Goal: Ask a question

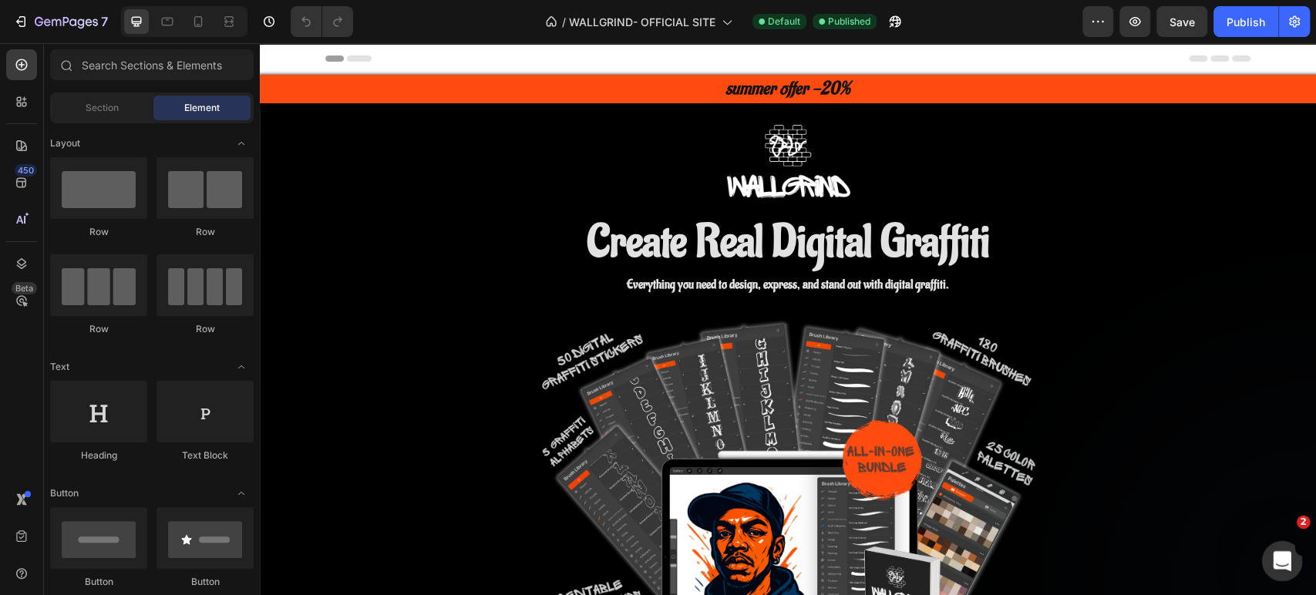
click at [1280, 554] on icon "Apri il messenger Intercom" at bounding box center [1279, 559] width 11 height 12
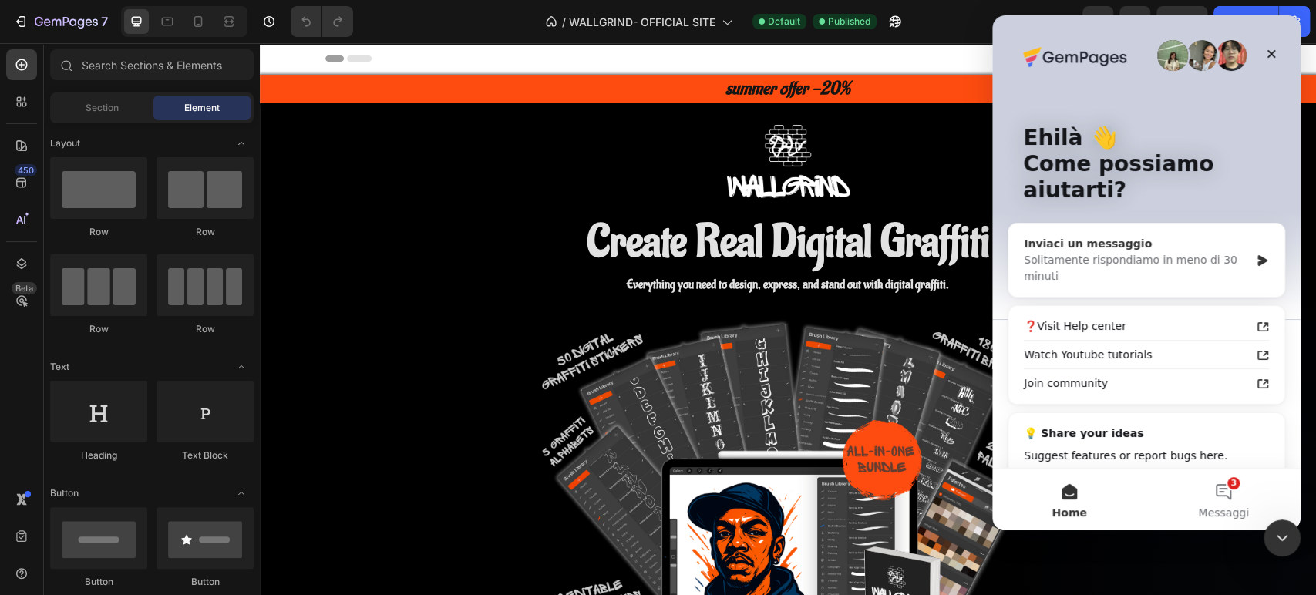
click at [1218, 270] on div "Solitamente rispondiamo in meno di 30 minuti" at bounding box center [1137, 268] width 226 height 32
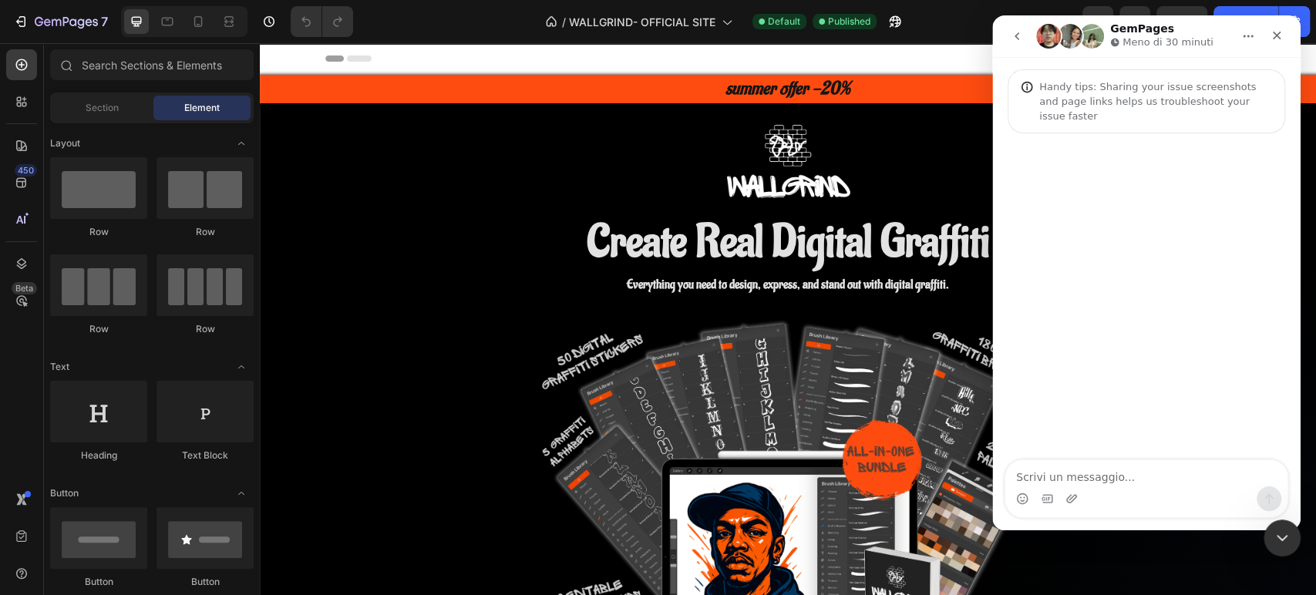
click at [1142, 462] on textarea "Scrivi un messaggio..." at bounding box center [1146, 473] width 282 height 26
type textarea "ciao"
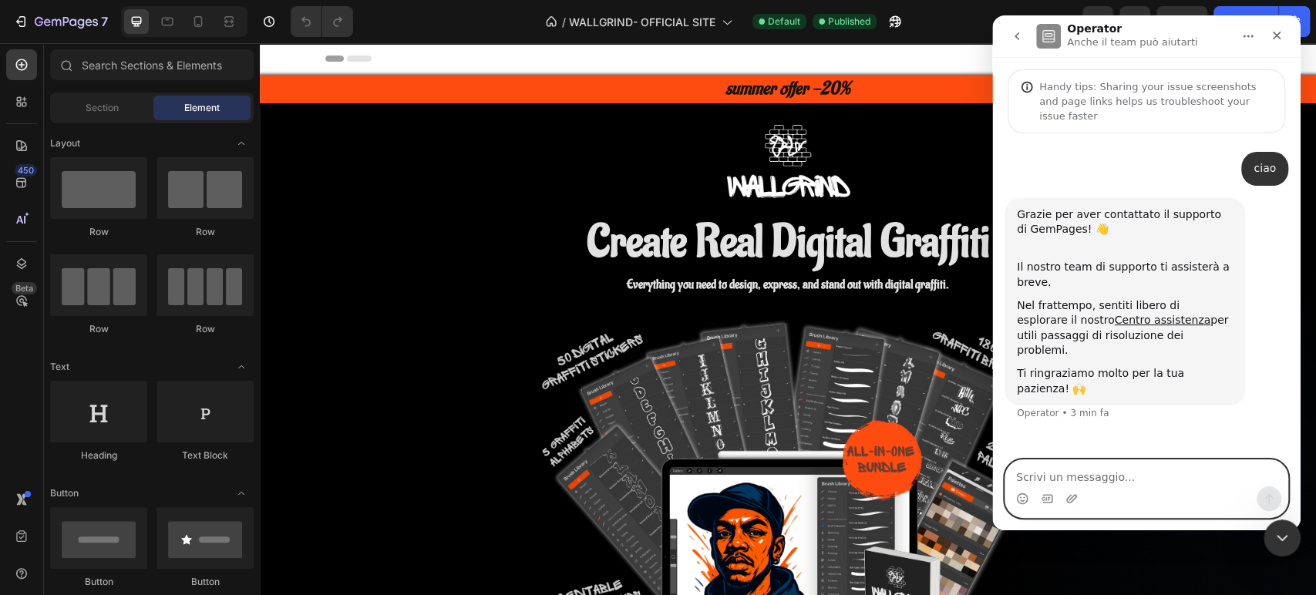
click at [1040, 483] on textarea "Scrivi un messaggio..." at bounding box center [1146, 473] width 282 height 26
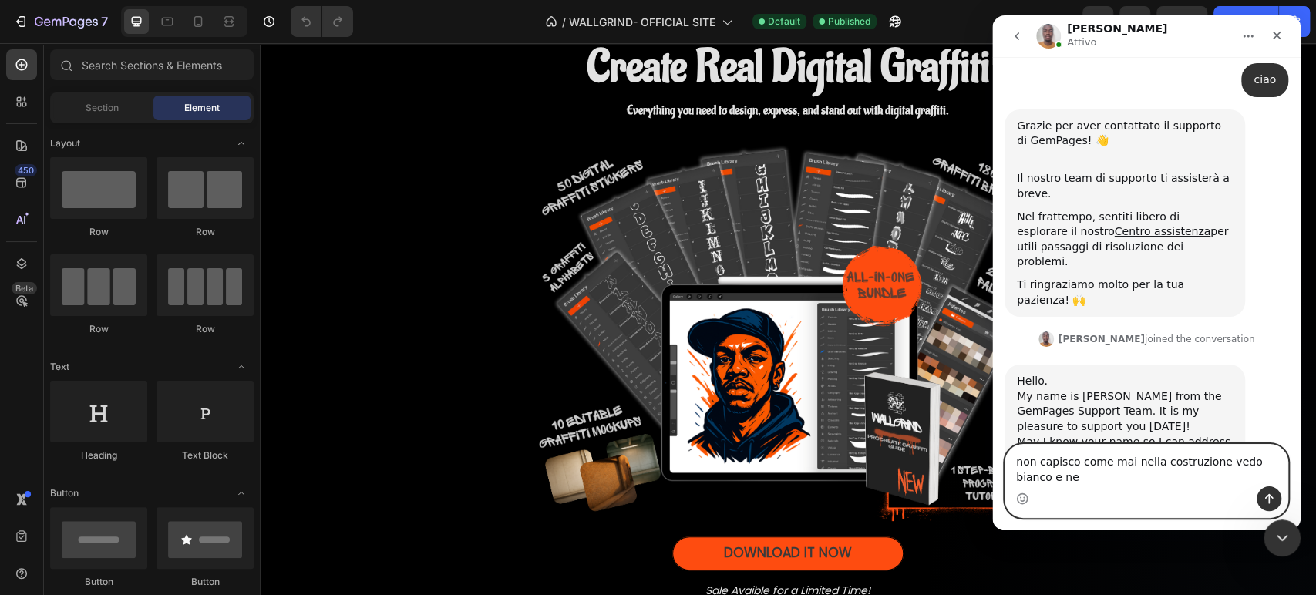
scroll to position [105, 0]
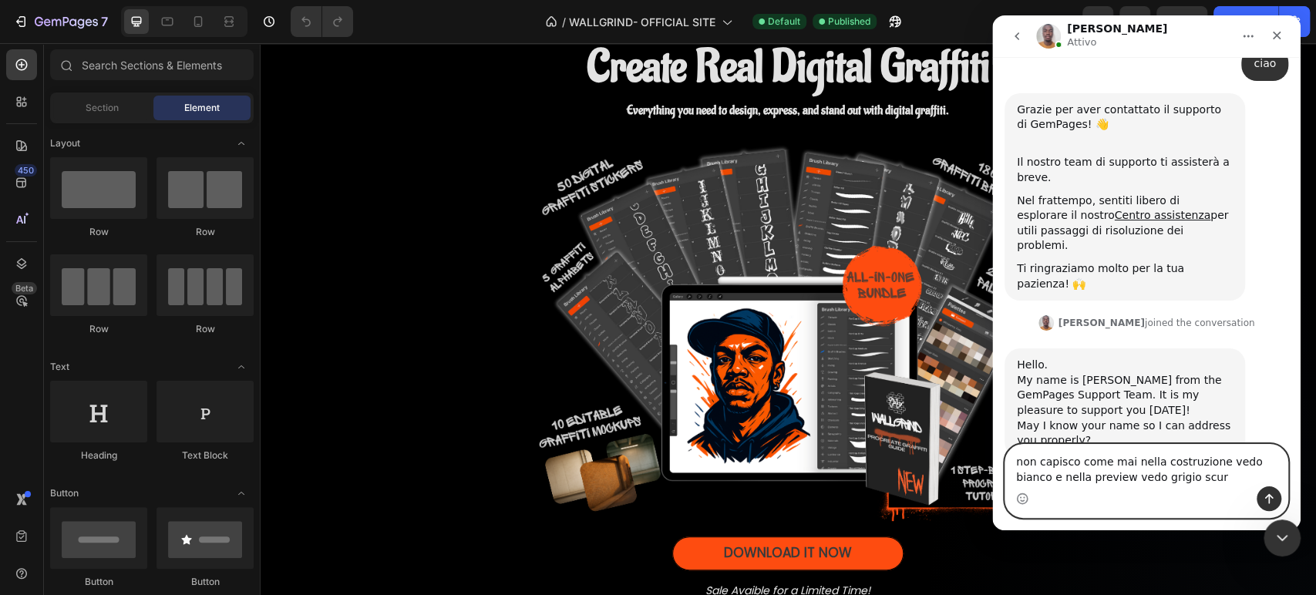
type textarea "non capisco come mai nella costruzione vedo bianco e nella preview vedo grigio …"
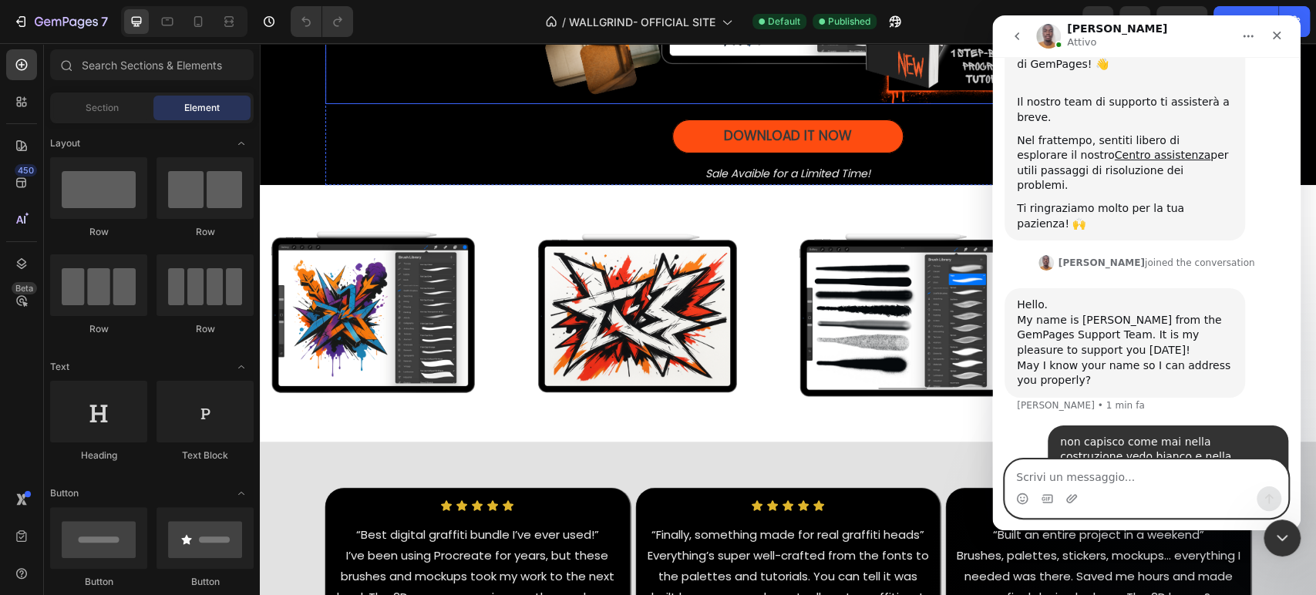
scroll to position [592, 0]
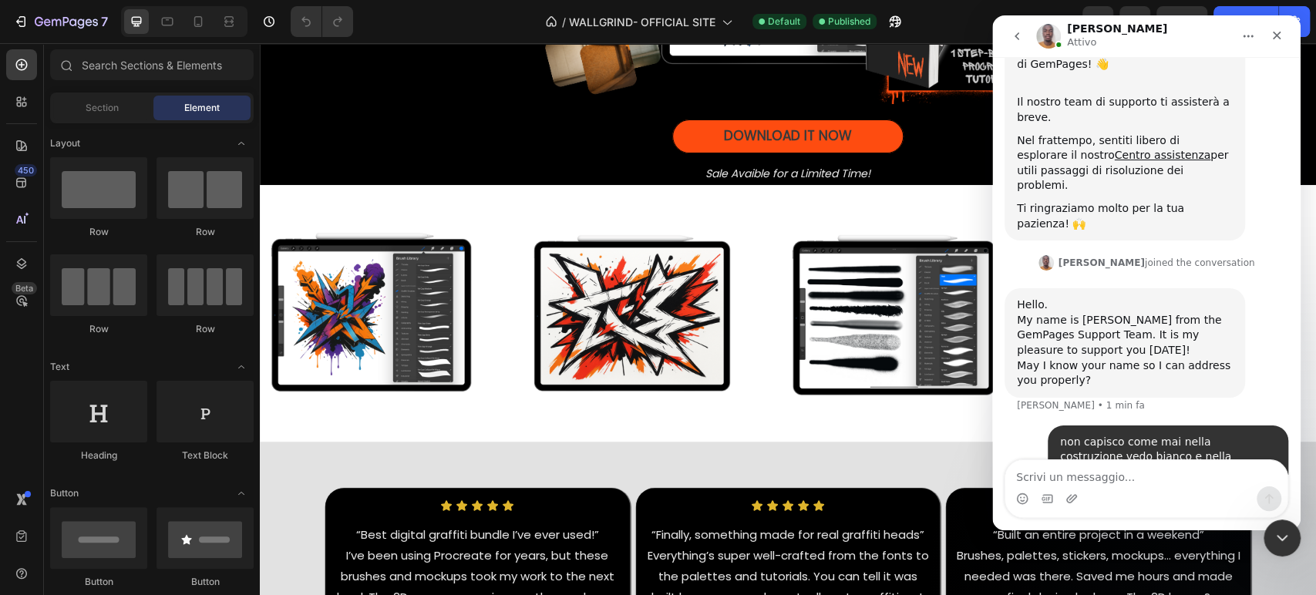
click at [1071, 520] on div "Messenger Intercom" at bounding box center [1146, 494] width 308 height 71
click at [1064, 500] on div "Messenger Intercom" at bounding box center [1146, 498] width 282 height 25
click at [1070, 500] on icon "Carica allegato" at bounding box center [1071, 499] width 12 height 12
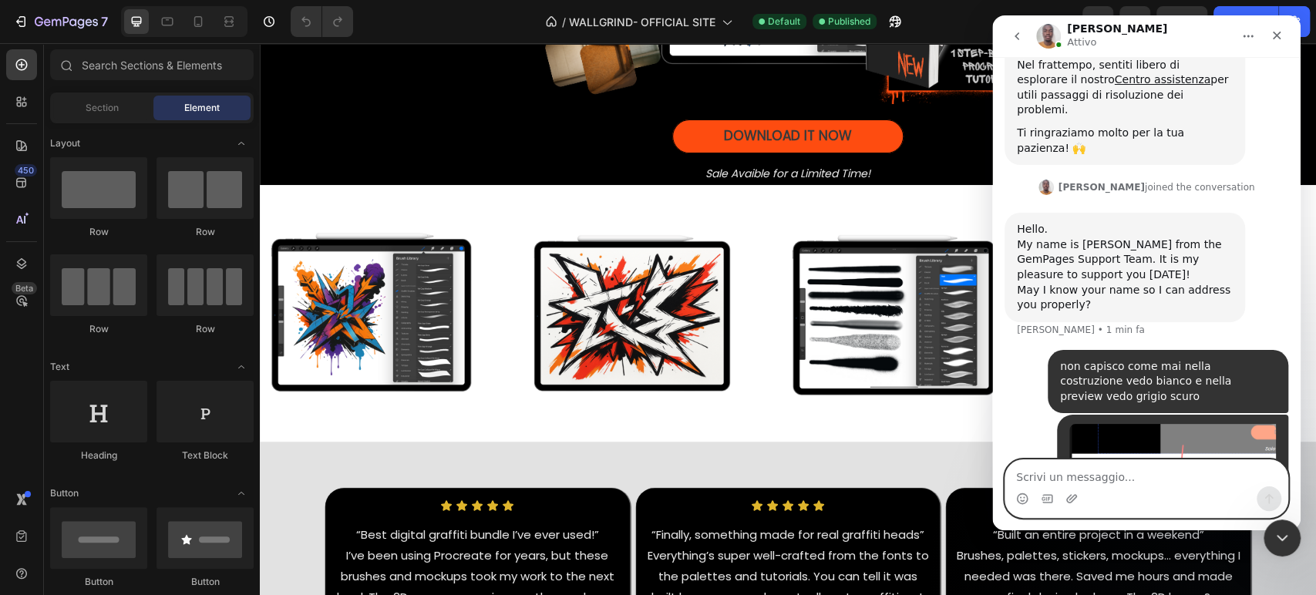
scroll to position [333, 0]
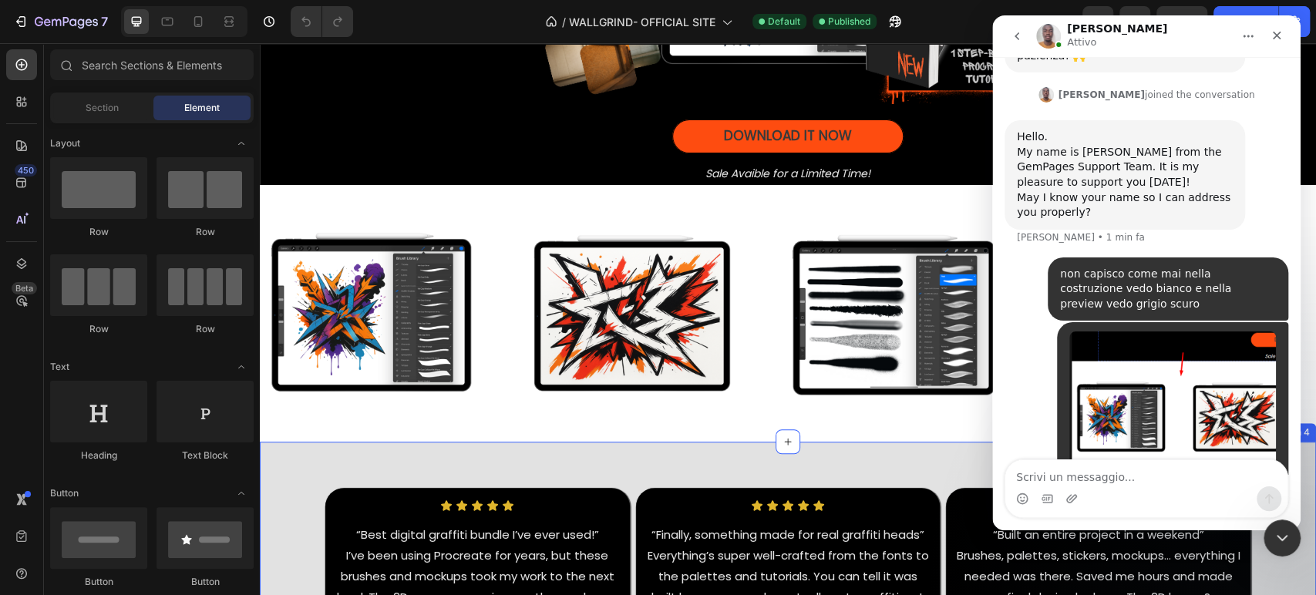
click at [540, 432] on div "Image Image Image Image Image Image Image Image Marquee Row Section 3" at bounding box center [788, 313] width 1056 height 257
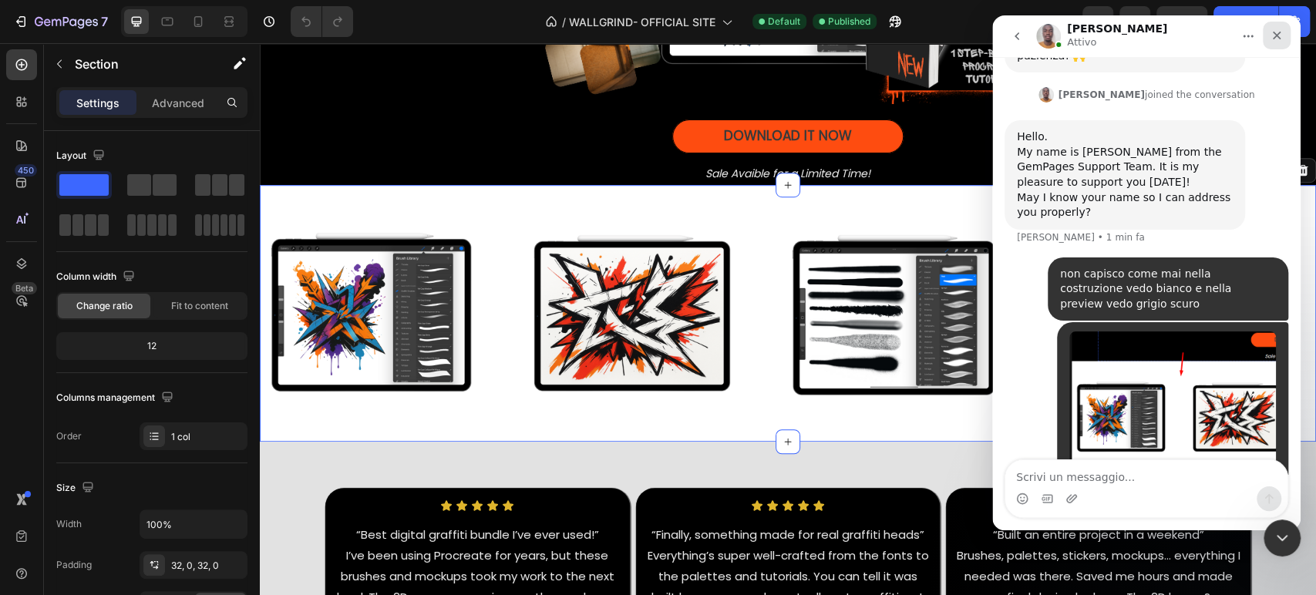
click at [1276, 28] on div "Chiudi" at bounding box center [1277, 36] width 28 height 28
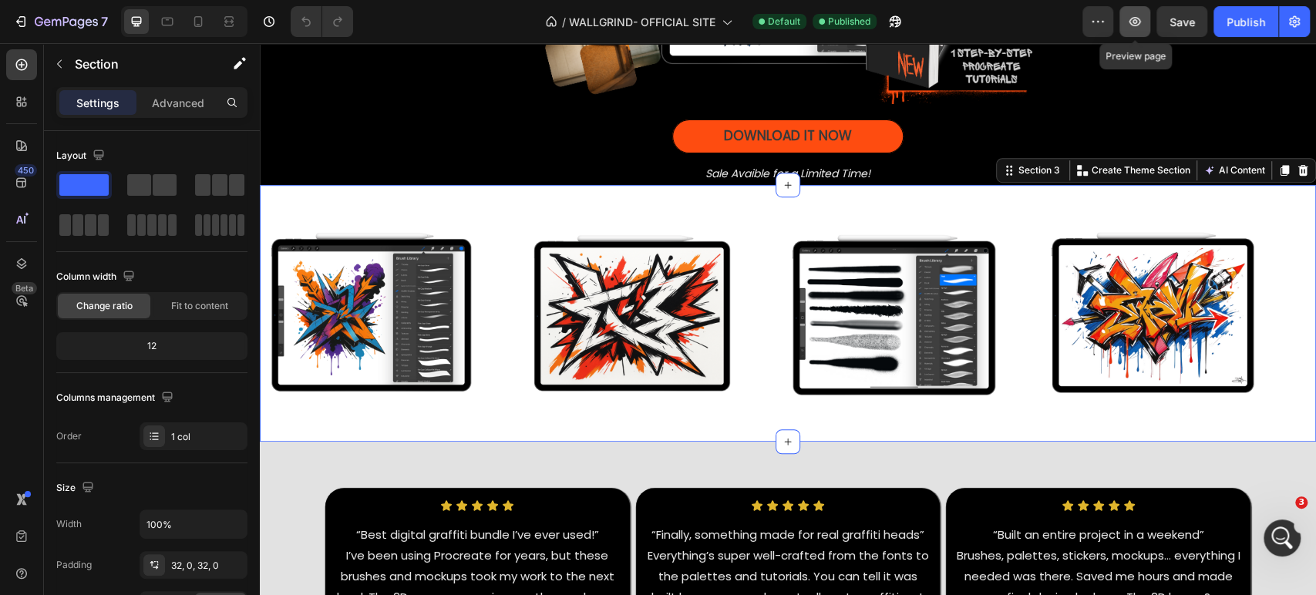
click at [1146, 20] on button "button" at bounding box center [1134, 21] width 31 height 31
click at [1281, 526] on icon "Apri il messenger Intercom" at bounding box center [1279, 535] width 25 height 25
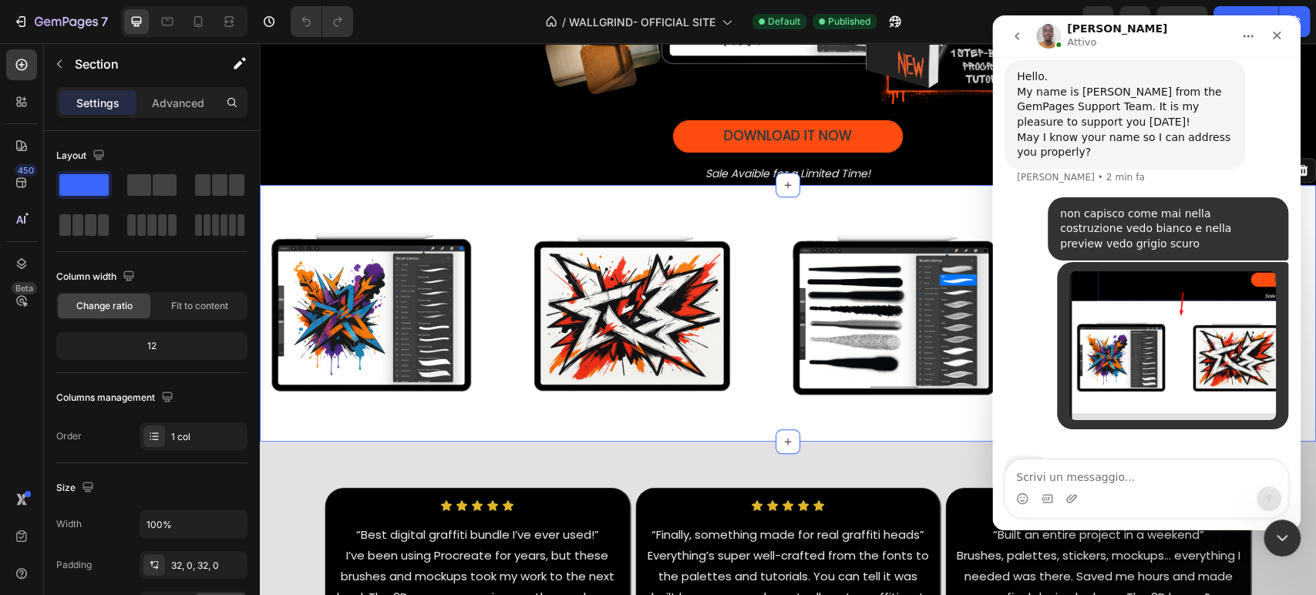
click at [1063, 494] on div "Messenger Intercom" at bounding box center [1146, 498] width 282 height 25
click at [1070, 496] on icon "Carica allegato" at bounding box center [1071, 499] width 12 height 12
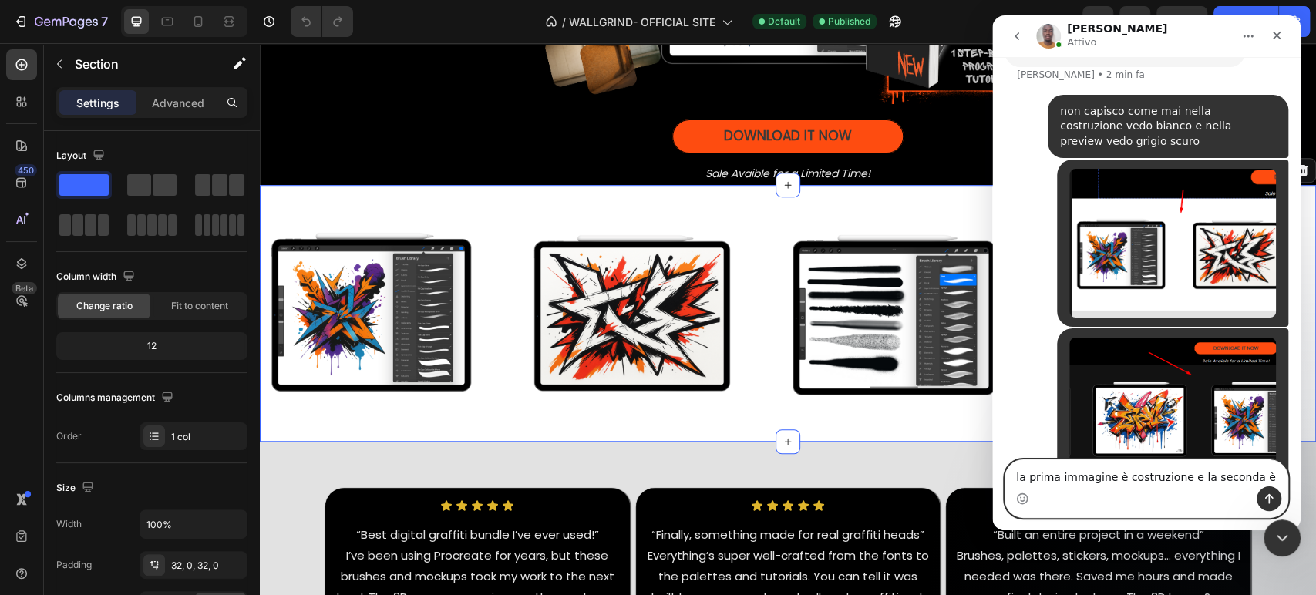
scroll to position [555, 0]
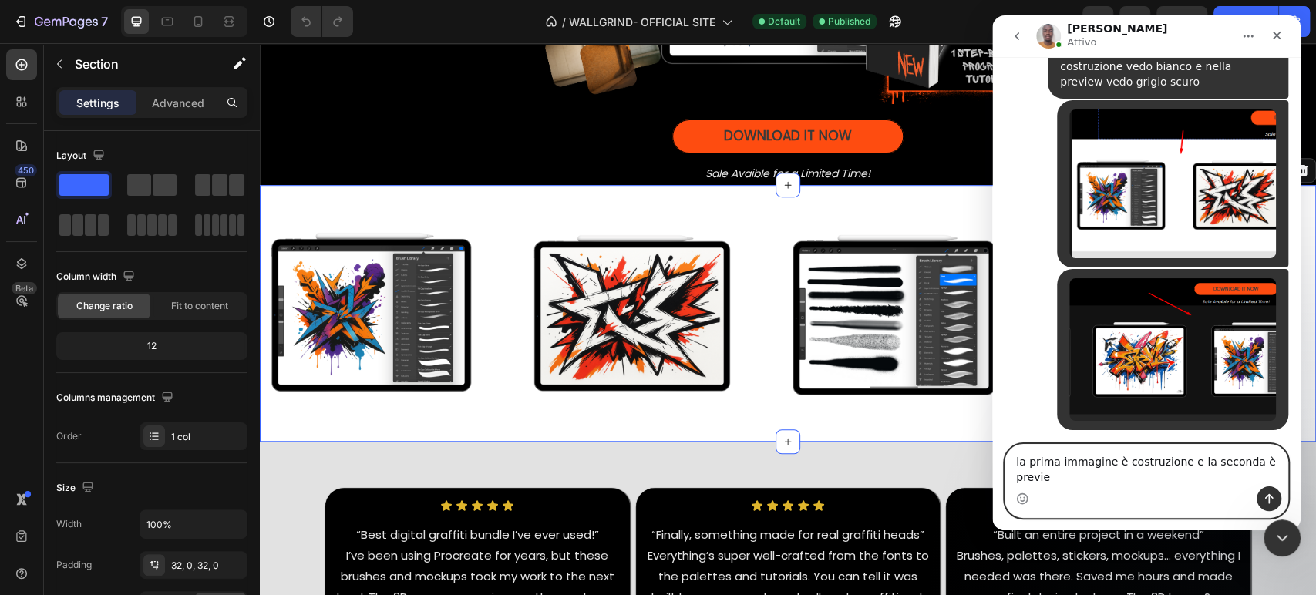
type textarea "la prima immagine è costruzione e la seconda è preview"
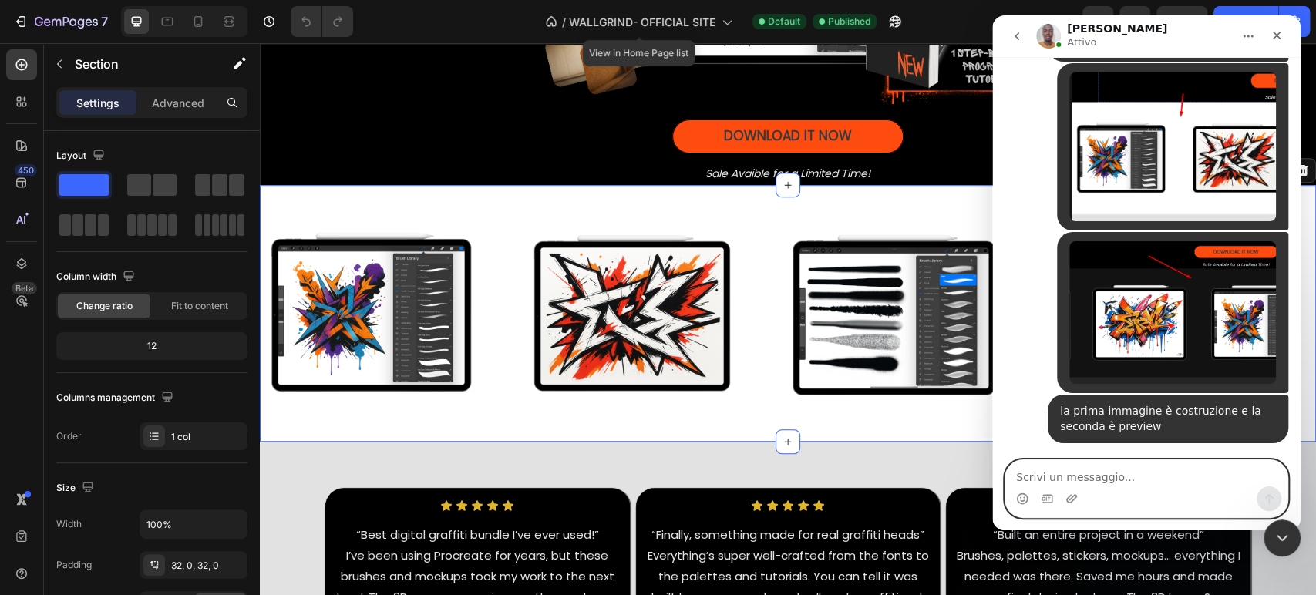
scroll to position [546, 0]
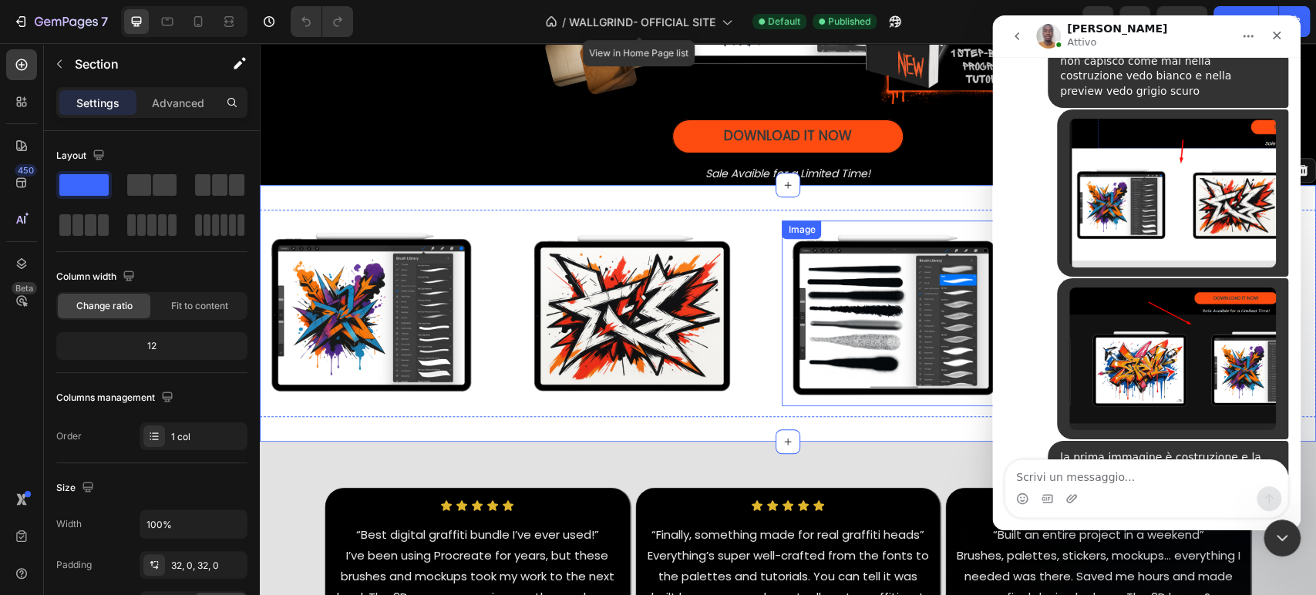
click at [875, 270] on img at bounding box center [894, 314] width 224 height 168
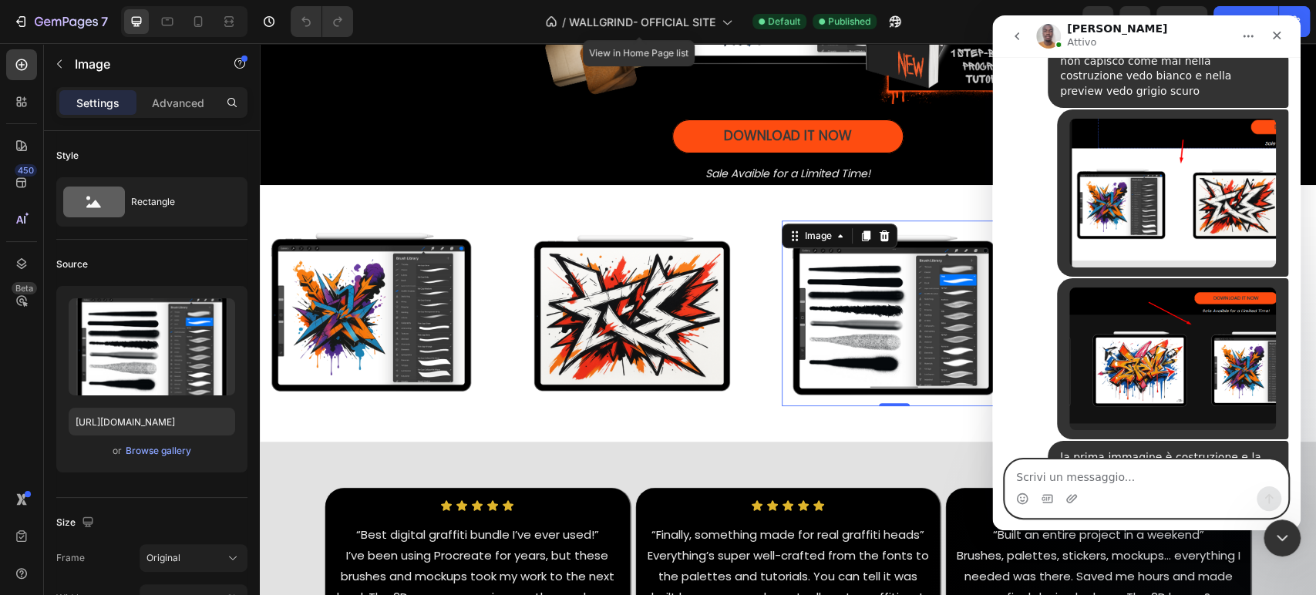
click at [1032, 477] on textarea "Scrivi un messaggio..." at bounding box center [1146, 473] width 282 height 26
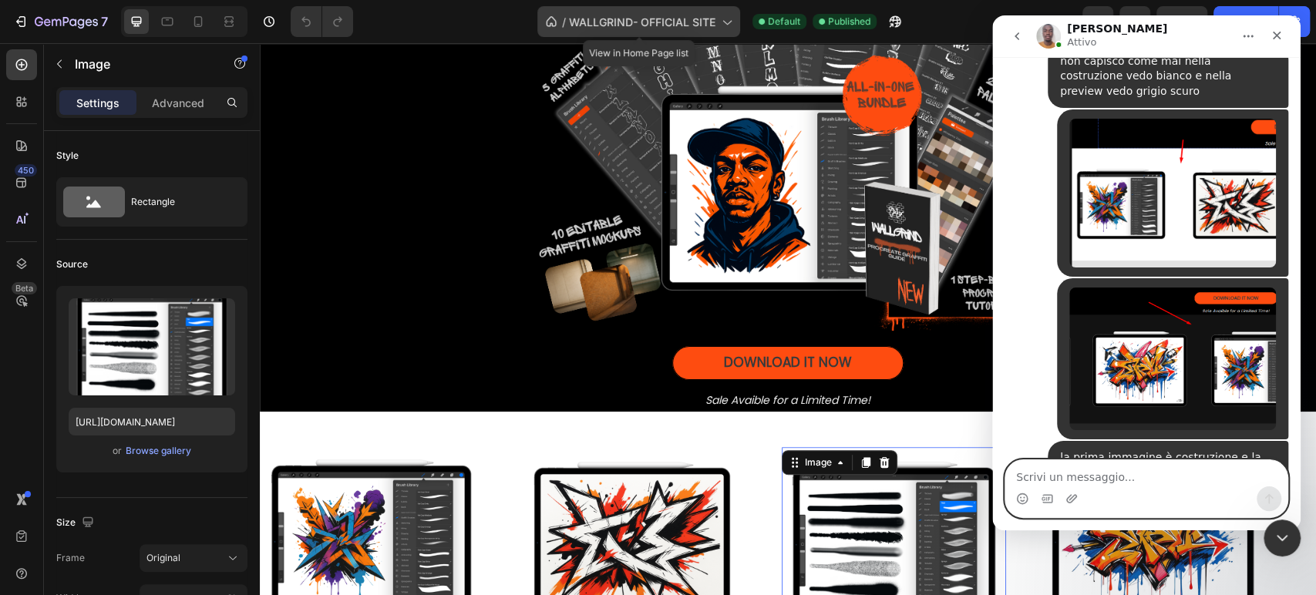
scroll to position [605, 0]
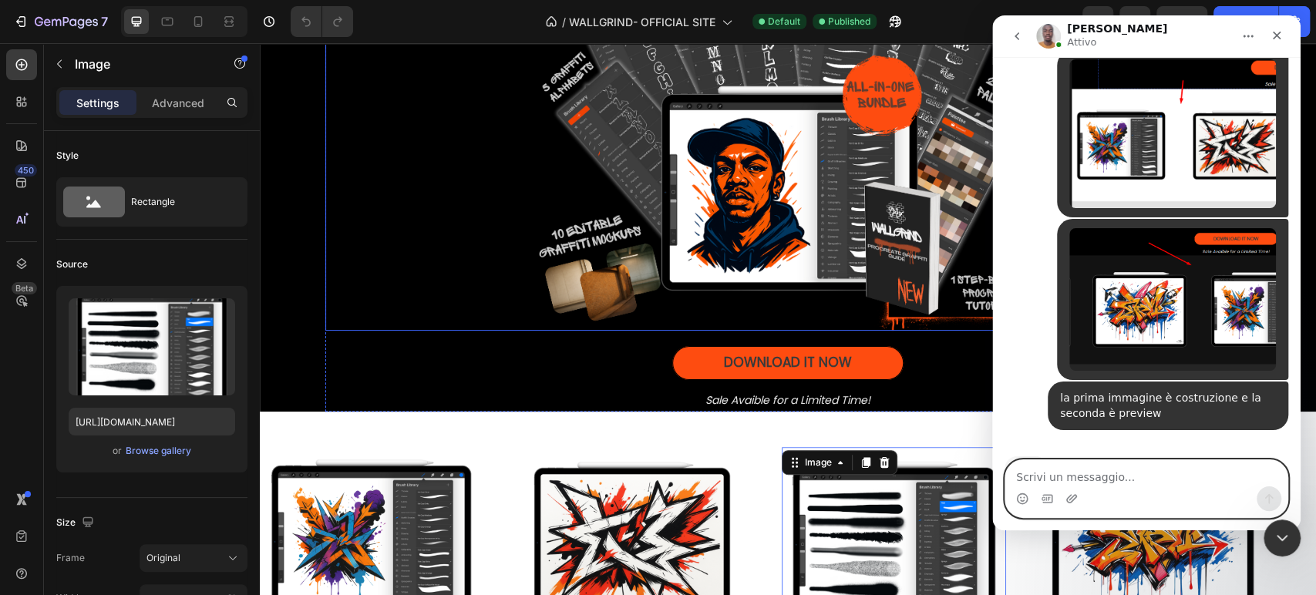
type textarea "."
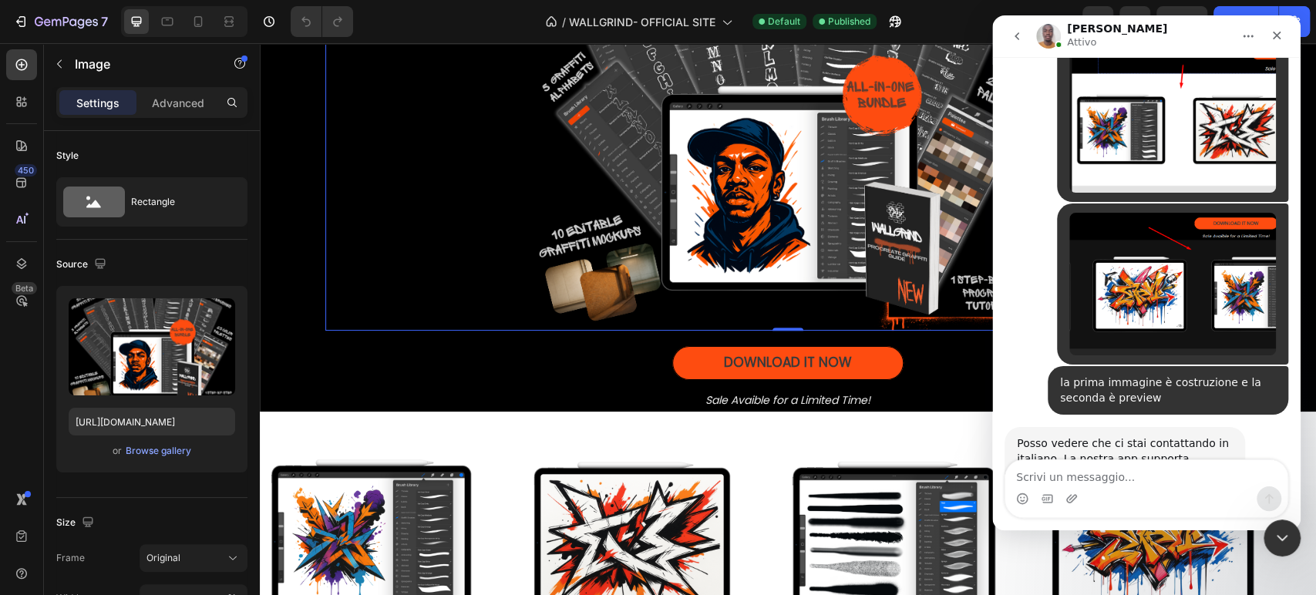
scroll to position [713, 0]
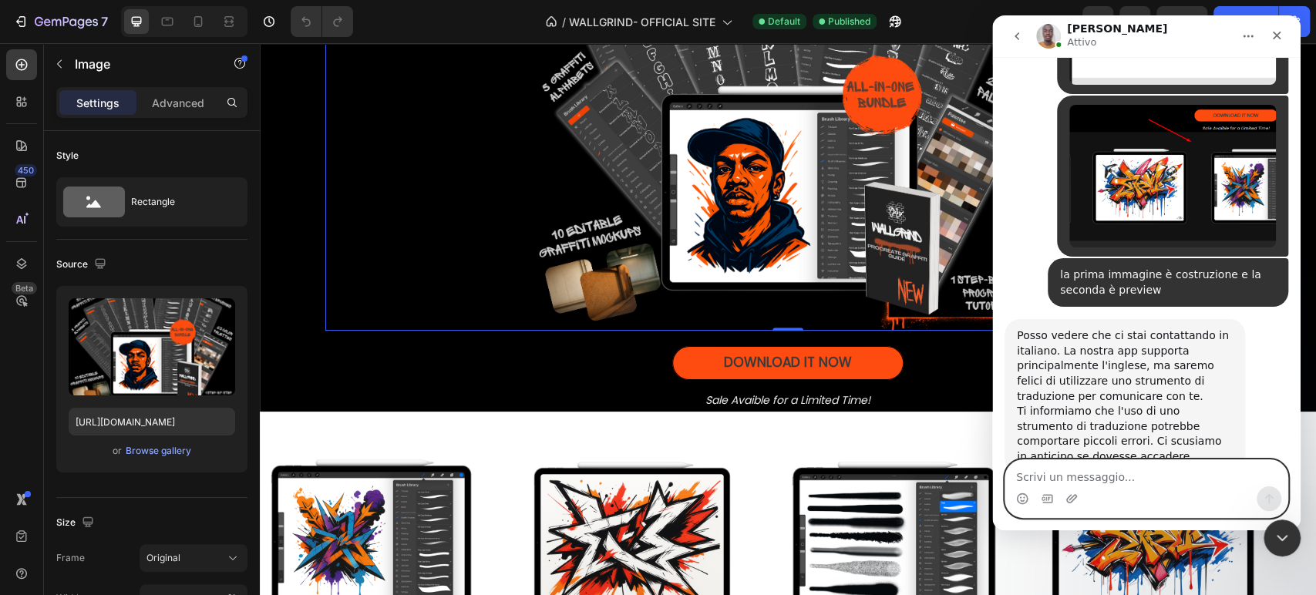
click at [1052, 463] on textarea "Scrivi un messaggio..." at bounding box center [1146, 473] width 282 height 26
type textarea "ok"
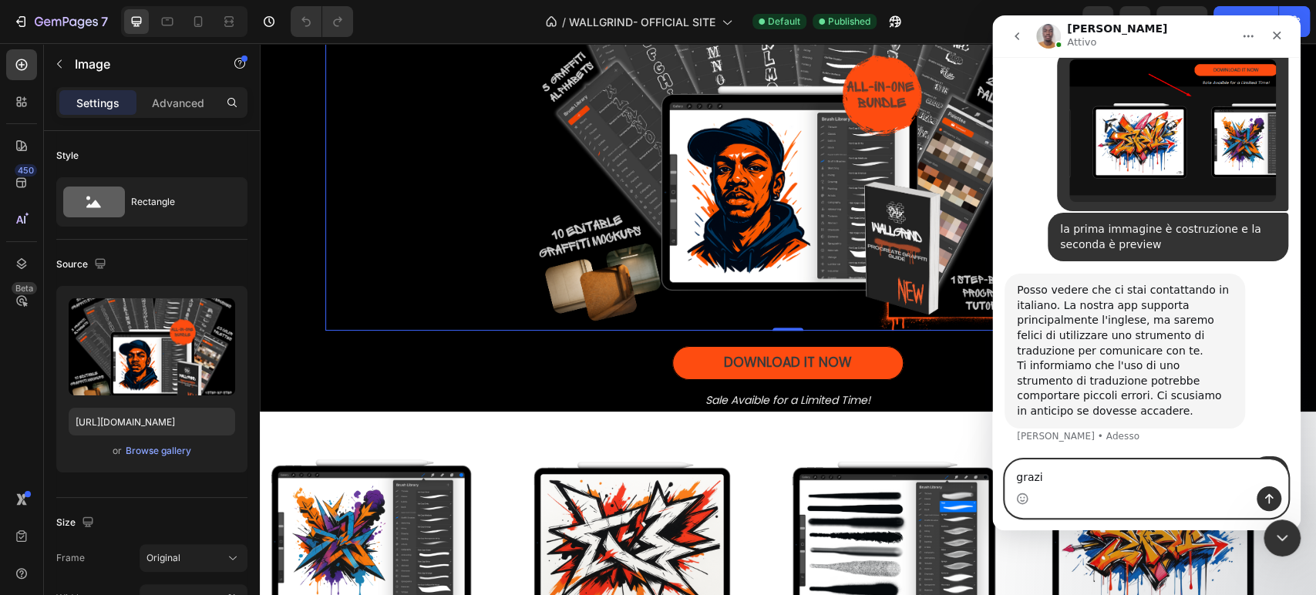
type textarea "grazie"
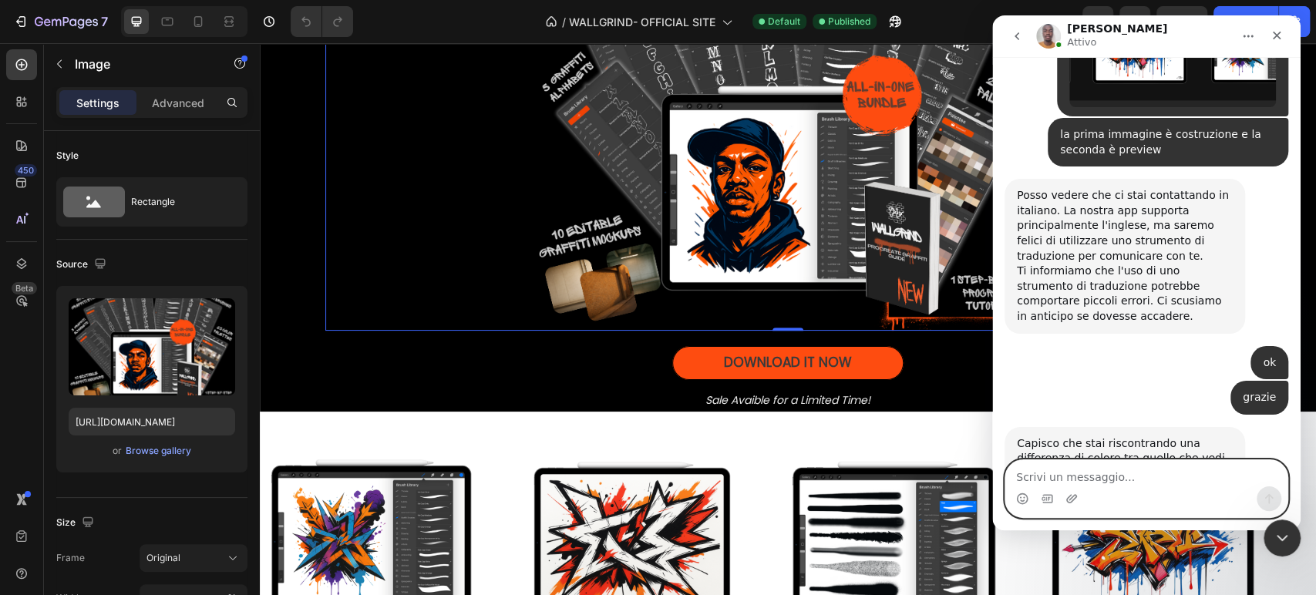
scroll to position [885, 0]
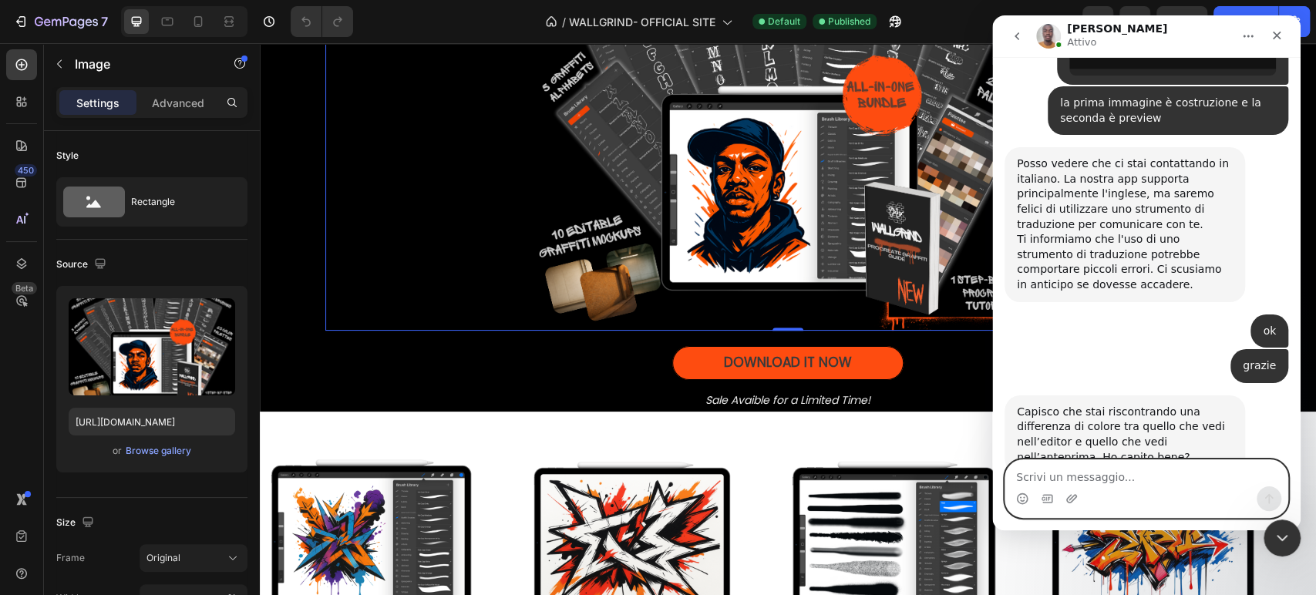
click at [1052, 463] on textarea "Scrivi un messaggio..." at bounding box center [1146, 473] width 282 height 26
type textarea "e"
click at [1143, 493] on div "Messenger Intercom" at bounding box center [1146, 498] width 282 height 25
click at [1108, 474] on textarea "Scrivi un messaggio..." at bounding box center [1146, 473] width 282 height 26
type textarea "si"
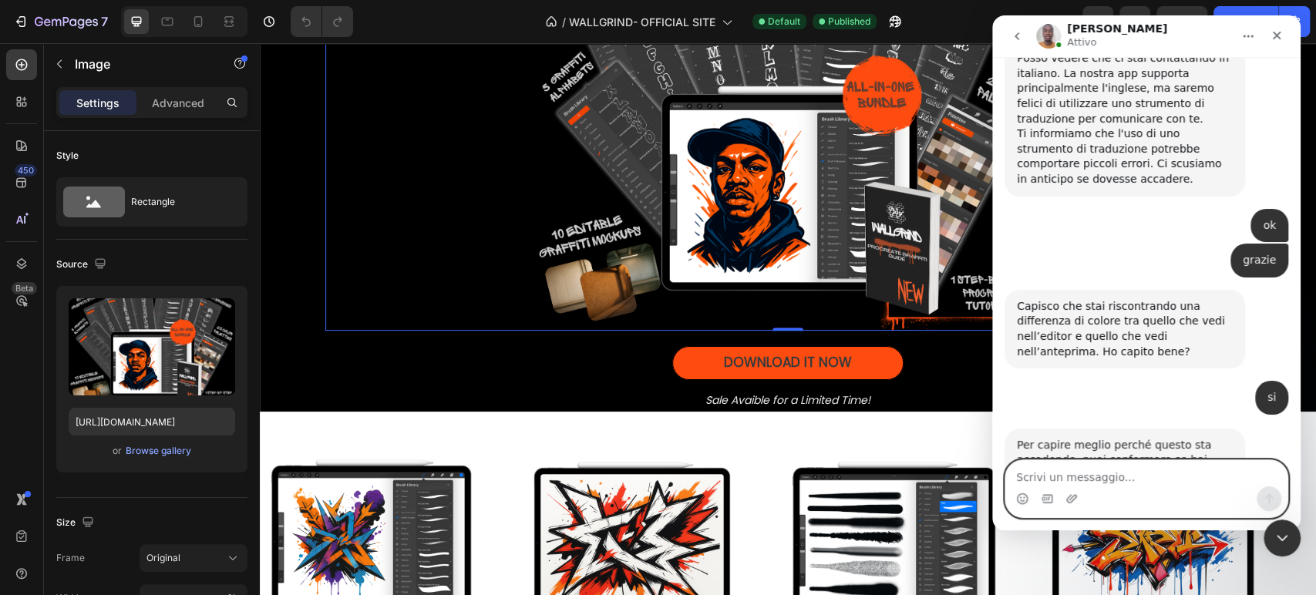
scroll to position [1023, 0]
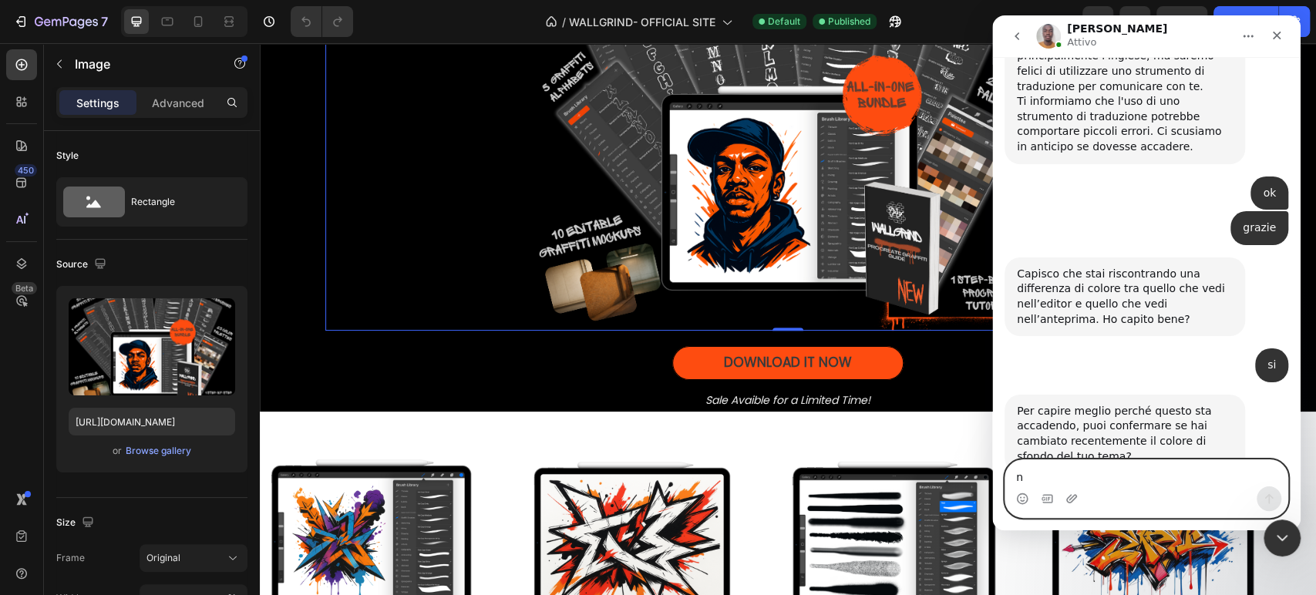
type textarea "no"
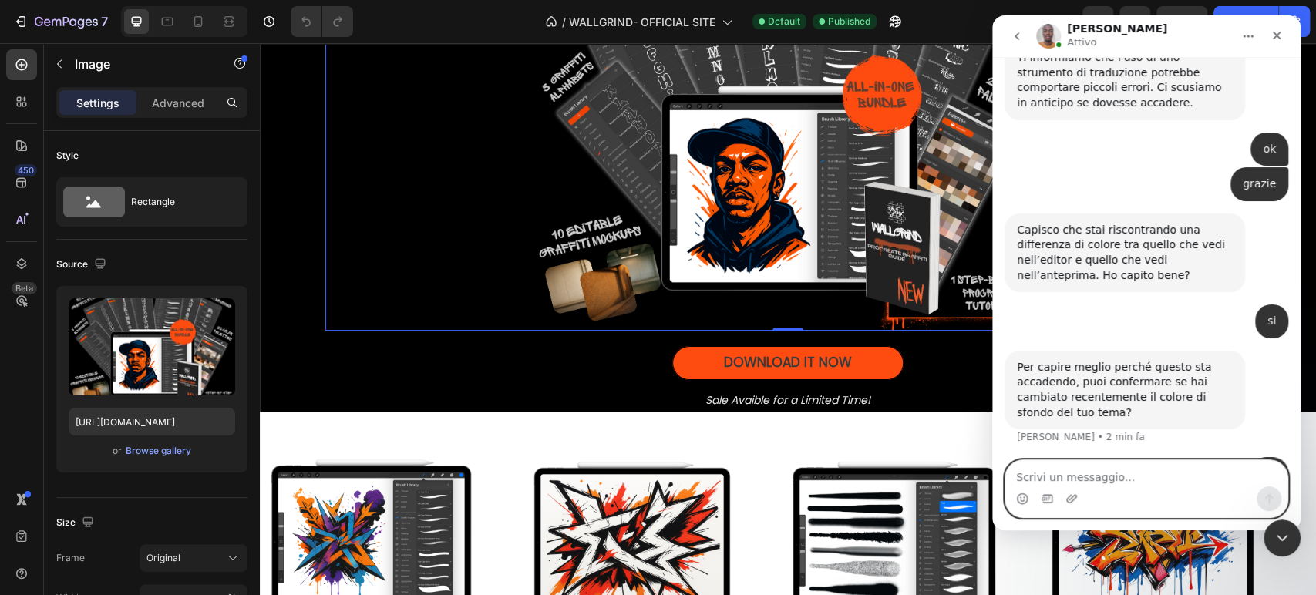
scroll to position [1069, 0]
type textarea "è un po"
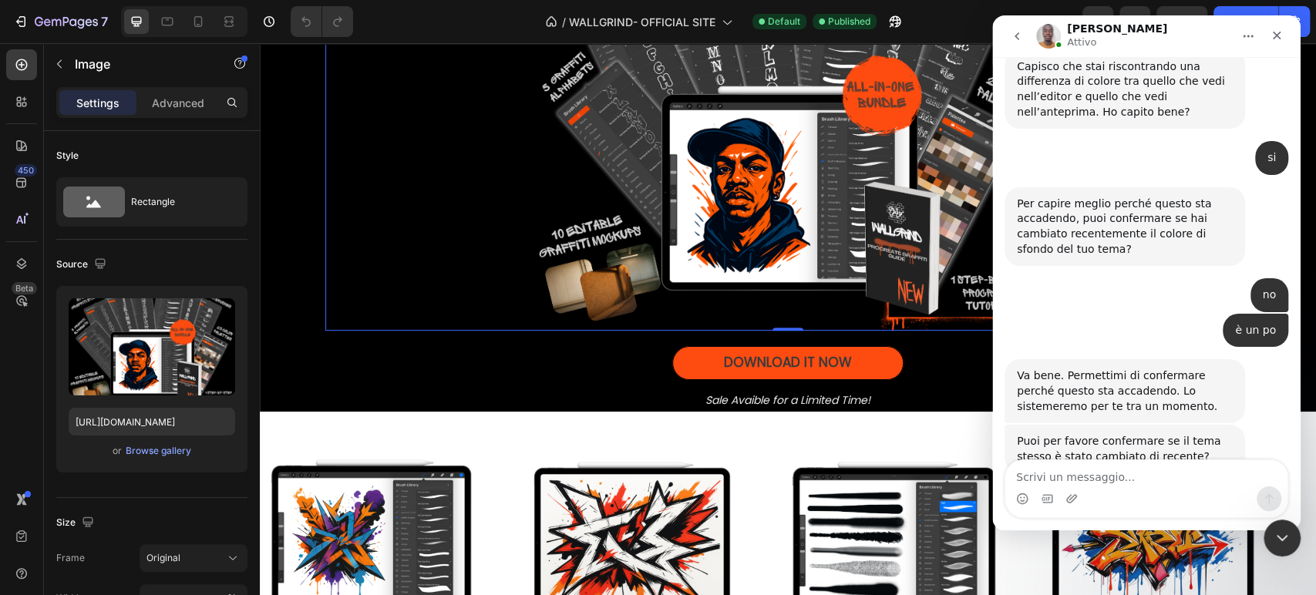
scroll to position [1230, 0]
